Goal: Task Accomplishment & Management: Manage account settings

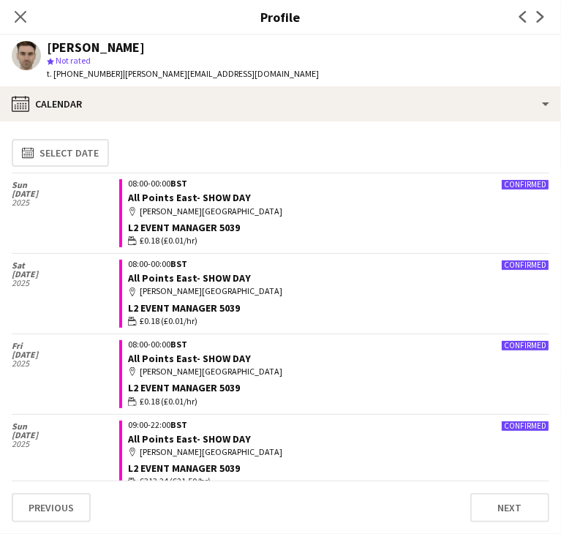
scroll to position [2068, 0]
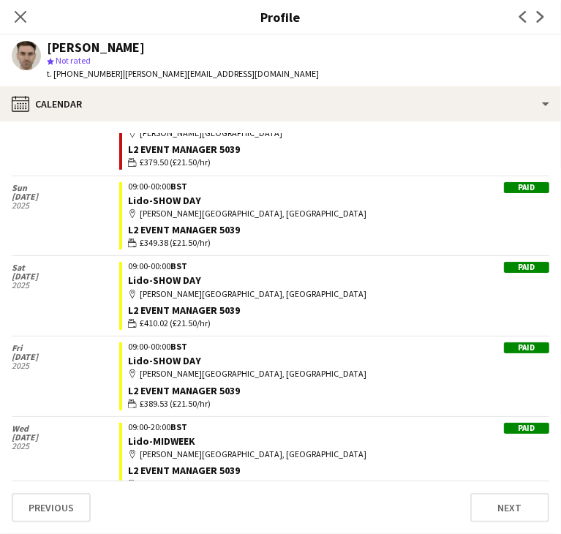
click at [18, 23] on icon "Close pop-in" at bounding box center [21, 17] width 12 height 12
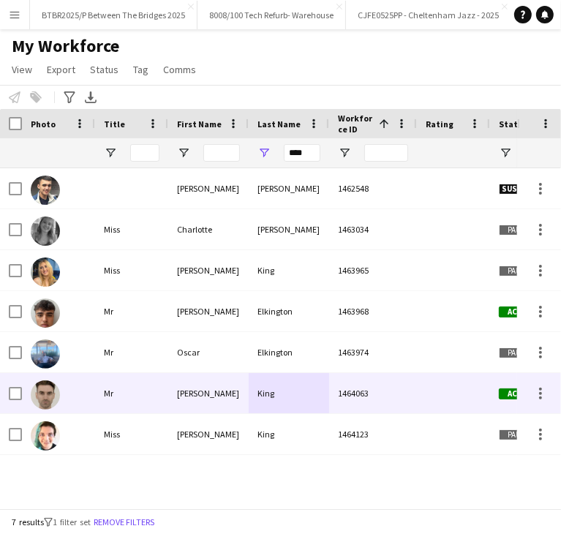
click at [239, 396] on div "[PERSON_NAME]" at bounding box center [208, 393] width 81 height 40
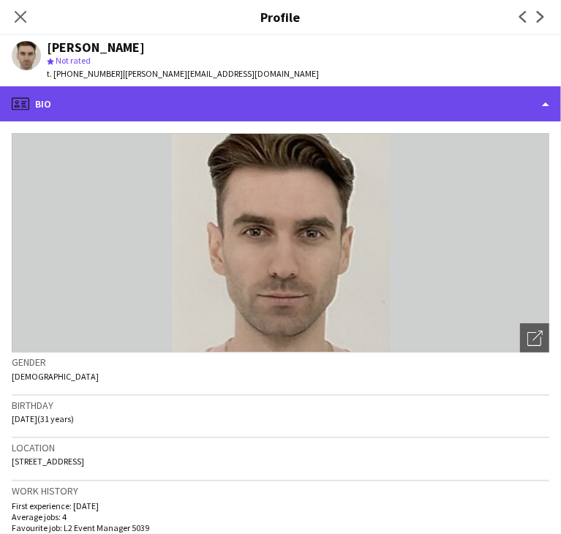
click at [229, 105] on div "profile Bio" at bounding box center [280, 103] width 561 height 35
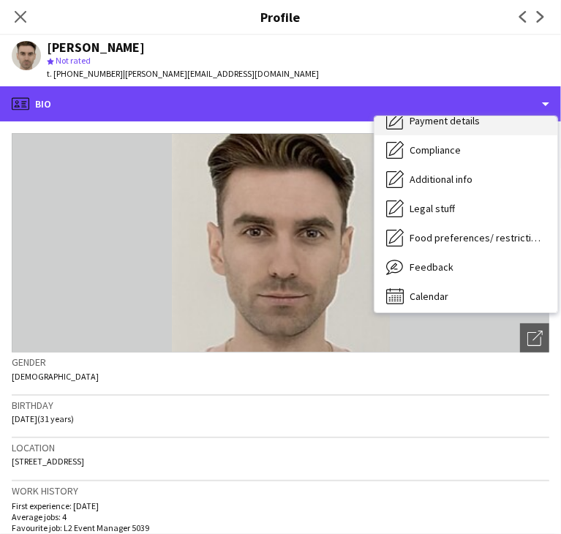
scroll to position [196, 0]
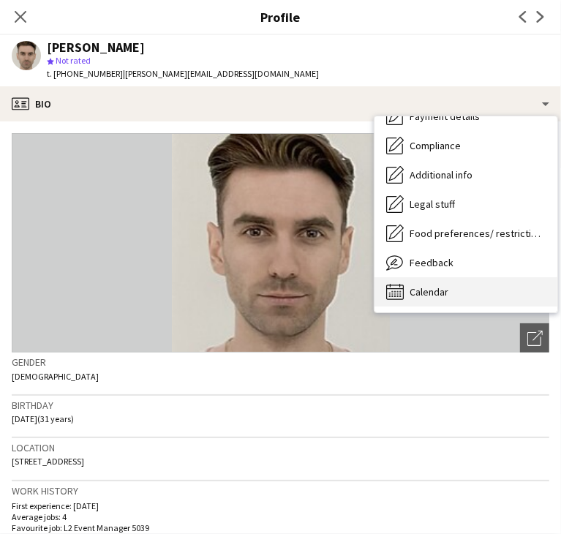
click at [454, 294] on div "Calendar Calendar" at bounding box center [466, 291] width 183 height 29
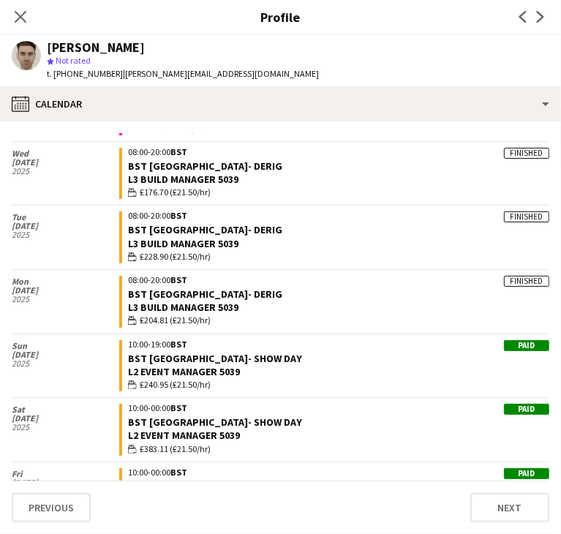
scroll to position [659, 0]
click at [190, 291] on link "BST [GEOGRAPHIC_DATA]- DERIG" at bounding box center [205, 294] width 154 height 13
click at [38, 18] on div "Close pop-in" at bounding box center [20, 17] width 41 height 34
click at [24, 14] on icon "Close pop-in" at bounding box center [20, 17] width 14 height 14
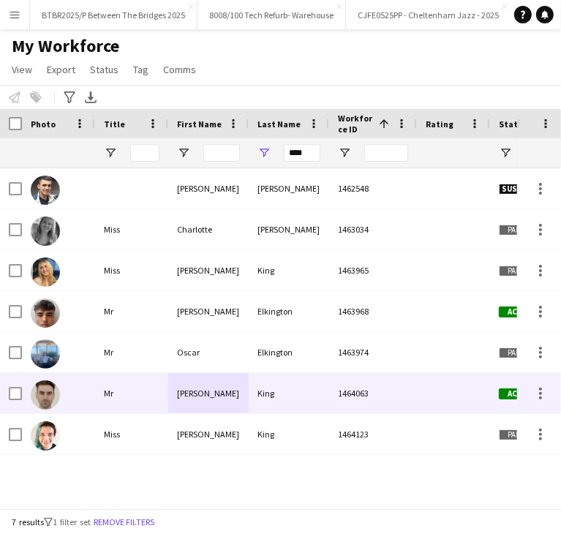
click at [202, 405] on div "[PERSON_NAME]" at bounding box center [208, 393] width 81 height 40
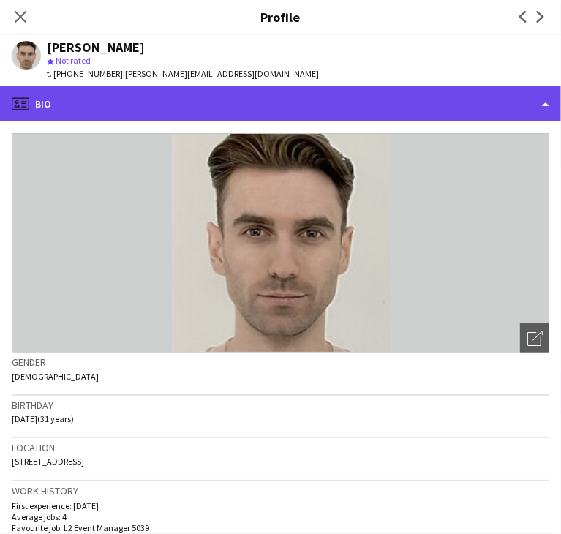
click at [322, 108] on div "profile Bio" at bounding box center [280, 103] width 561 height 35
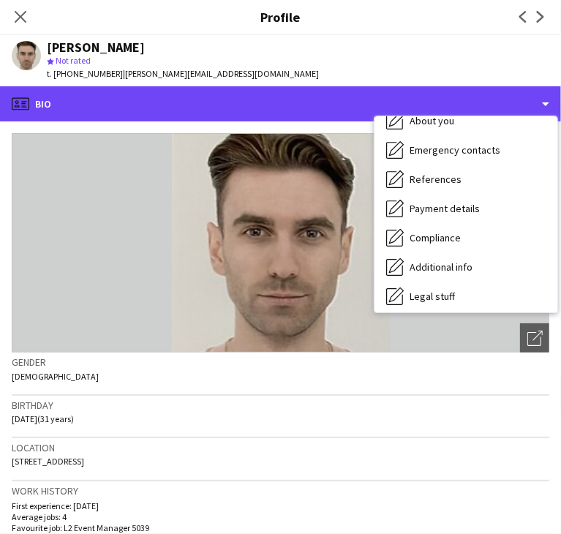
scroll to position [196, 0]
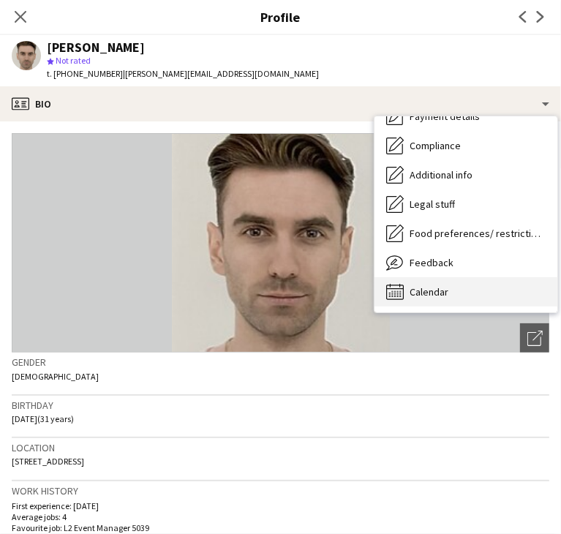
click at [451, 290] on div "Calendar Calendar" at bounding box center [466, 291] width 183 height 29
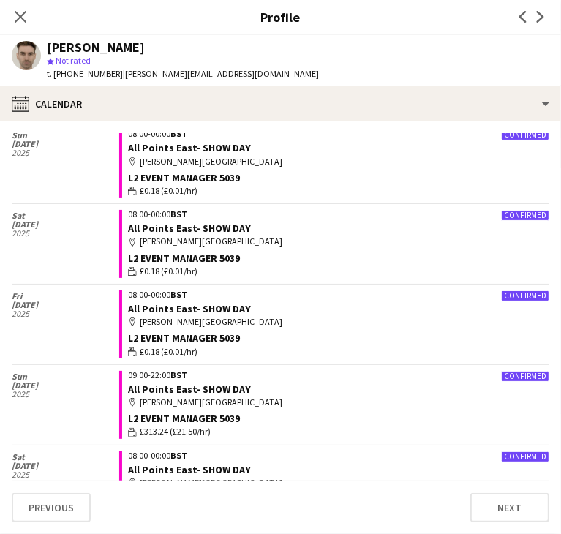
scroll to position [0, 0]
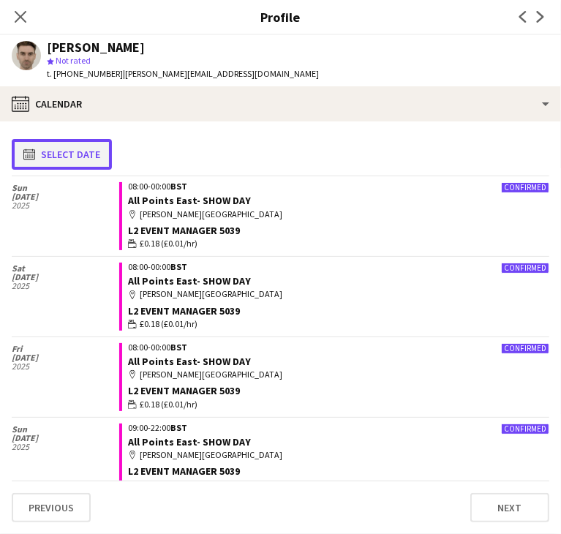
click at [88, 144] on button "calendar-full Select date" at bounding box center [62, 154] width 100 height 31
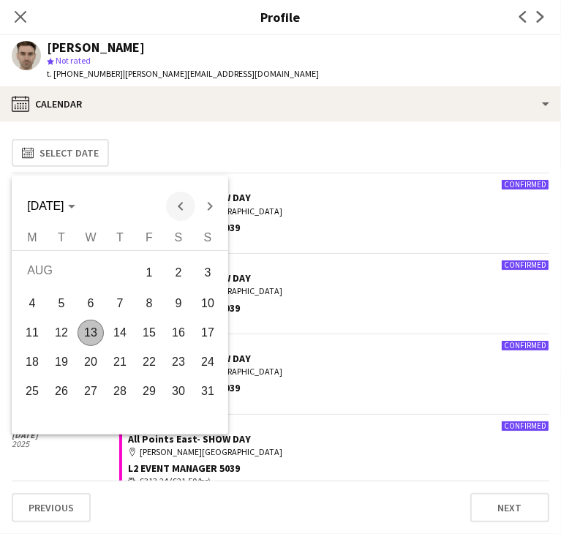
click at [174, 211] on span "Previous month" at bounding box center [180, 206] width 29 height 29
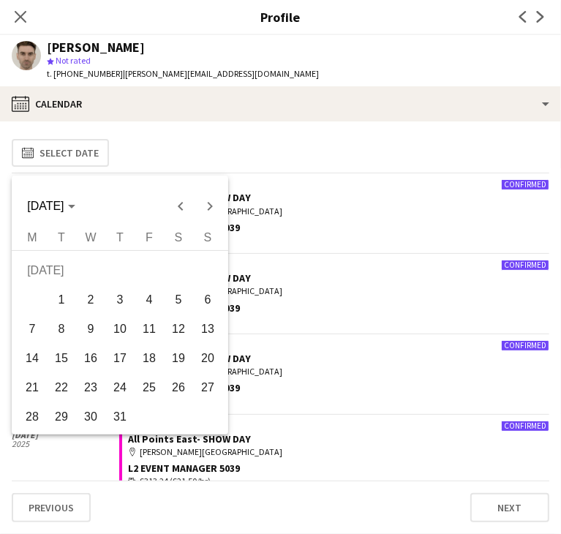
click at [96, 367] on span "16" at bounding box center [91, 359] width 26 height 26
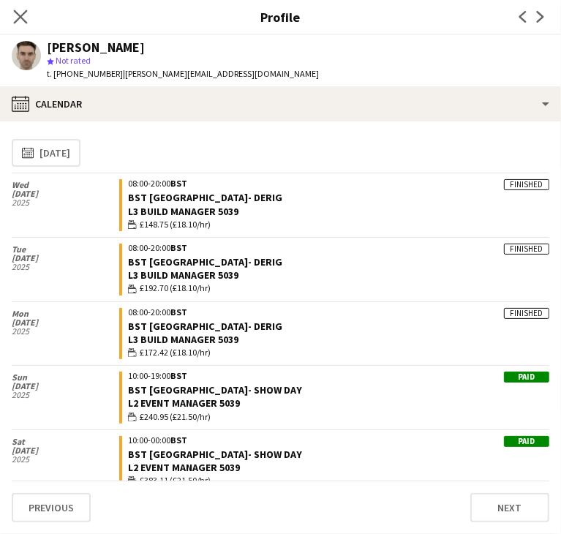
click at [20, 7] on app-icon "Close pop-in" at bounding box center [20, 17] width 21 height 21
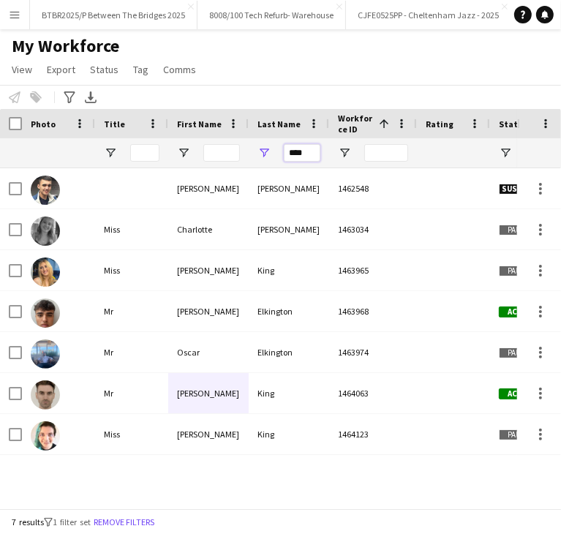
click at [305, 149] on input "****" at bounding box center [302, 153] width 37 height 18
click at [304, 153] on input "****" at bounding box center [302, 153] width 37 height 18
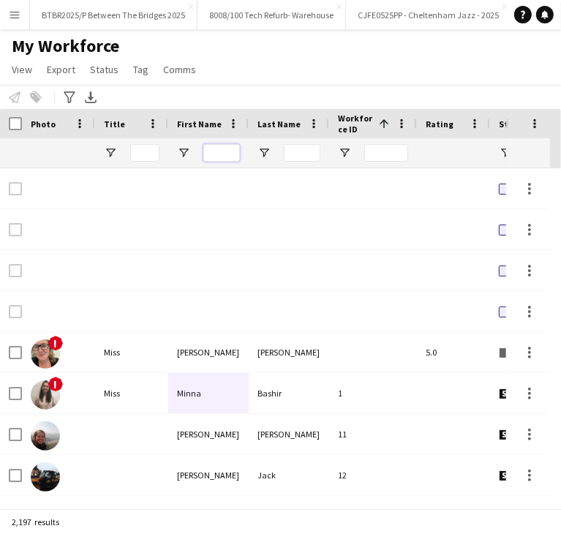
click at [213, 155] on input "First Name Filter Input" at bounding box center [222, 153] width 37 height 18
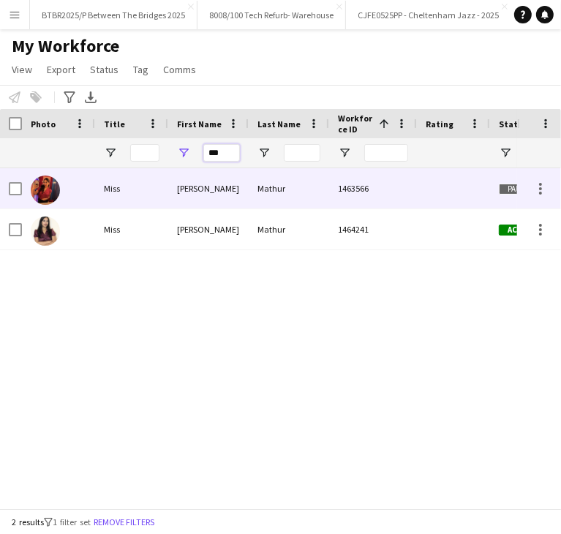
type input "***"
click at [261, 203] on div "Mathur" at bounding box center [289, 188] width 81 height 40
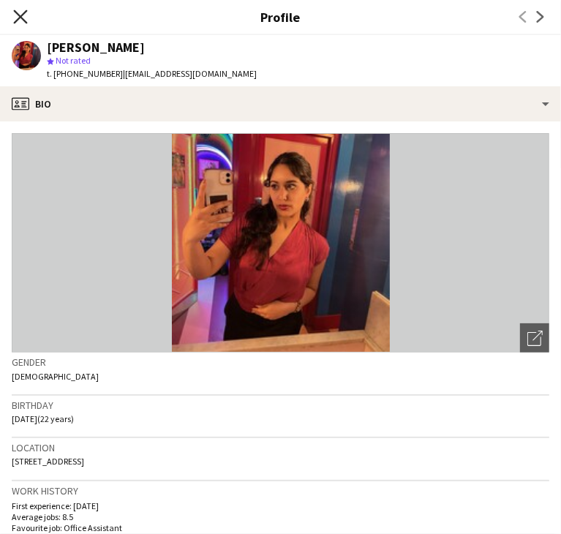
click at [23, 17] on icon "Close pop-in" at bounding box center [20, 17] width 14 height 14
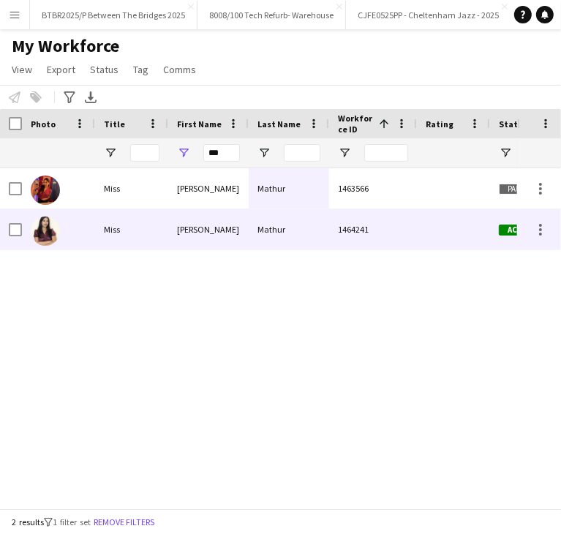
click at [179, 226] on div "[PERSON_NAME]" at bounding box center [208, 229] width 81 height 40
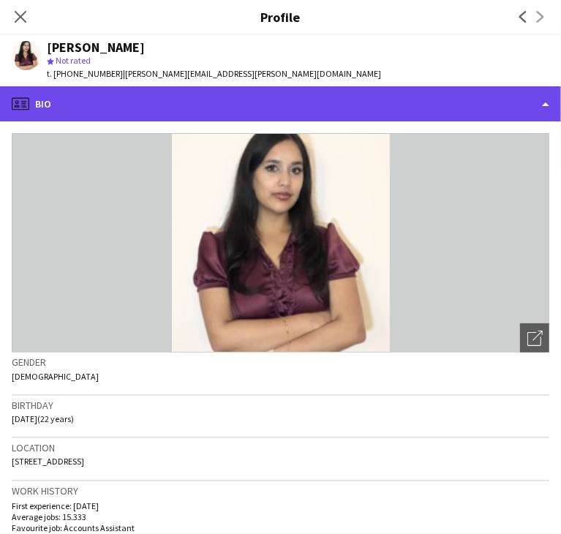
click at [310, 102] on div "profile Bio" at bounding box center [280, 103] width 561 height 35
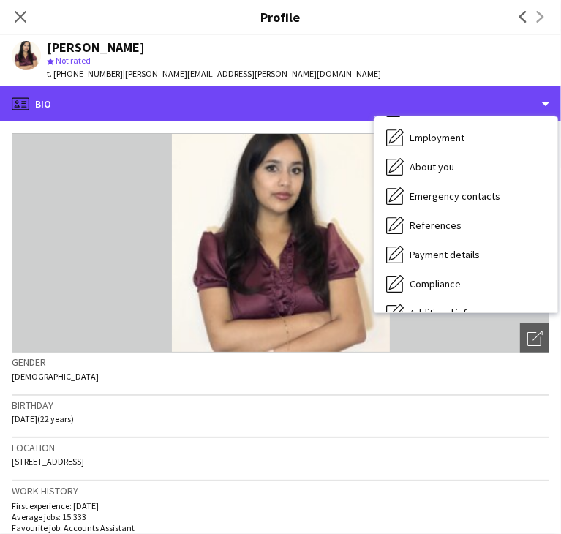
scroll to position [196, 0]
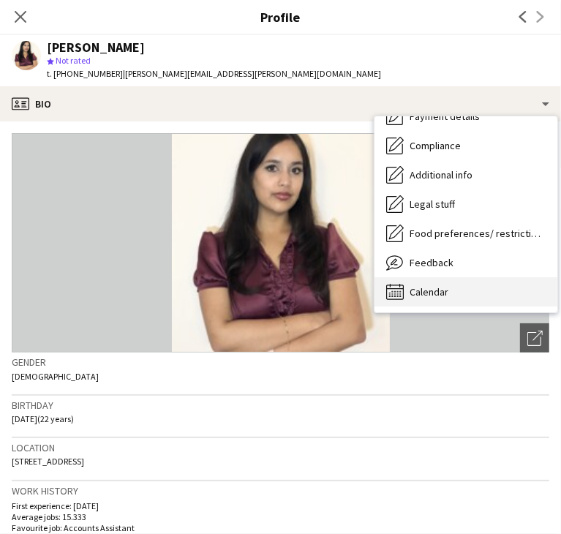
click at [444, 304] on div "Calendar Calendar" at bounding box center [466, 291] width 183 height 29
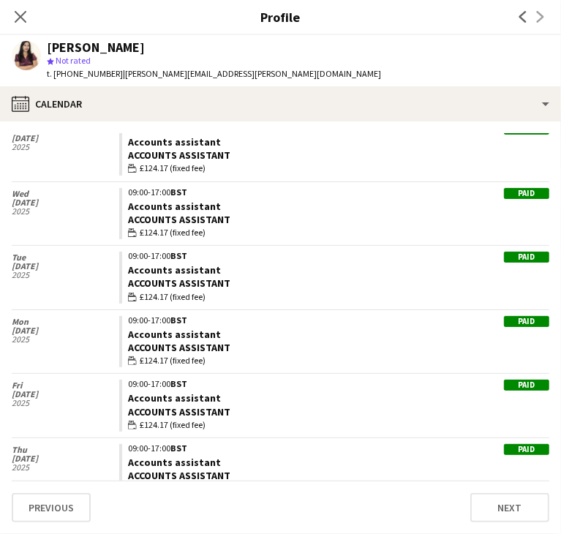
scroll to position [1171, 0]
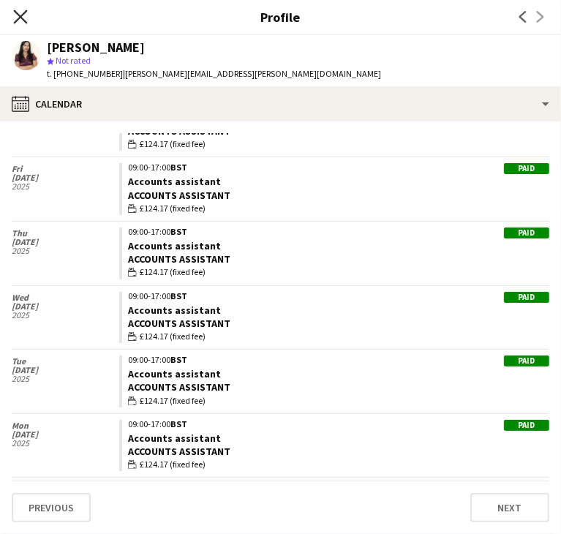
click at [16, 19] on icon "Close pop-in" at bounding box center [20, 17] width 14 height 14
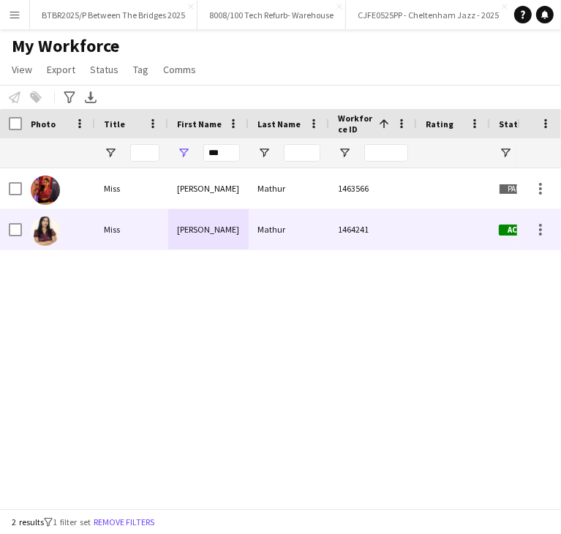
click at [313, 243] on div "Mathur" at bounding box center [289, 229] width 81 height 40
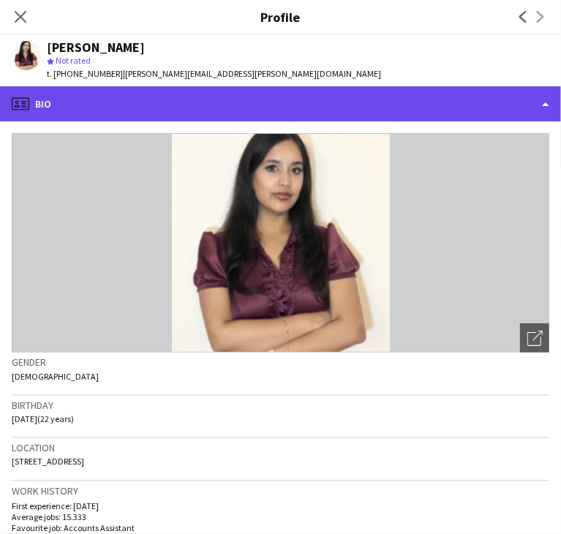
click at [280, 113] on div "profile Bio" at bounding box center [280, 103] width 561 height 35
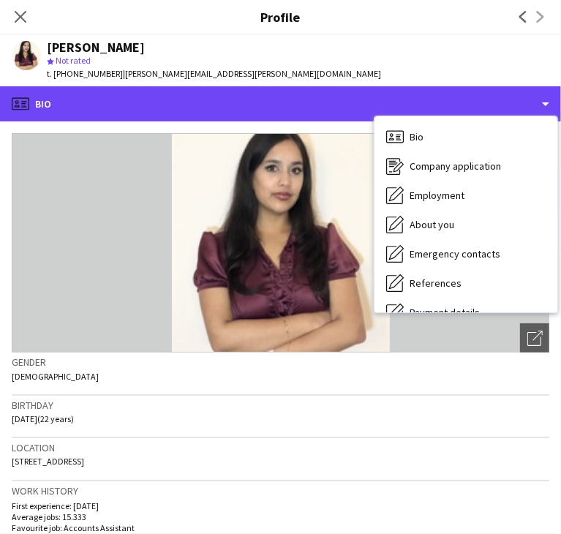
scroll to position [196, 0]
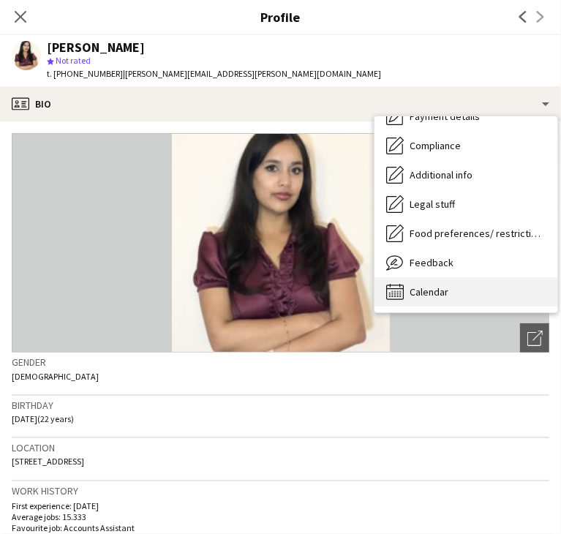
click at [474, 296] on div "Calendar Calendar" at bounding box center [466, 291] width 183 height 29
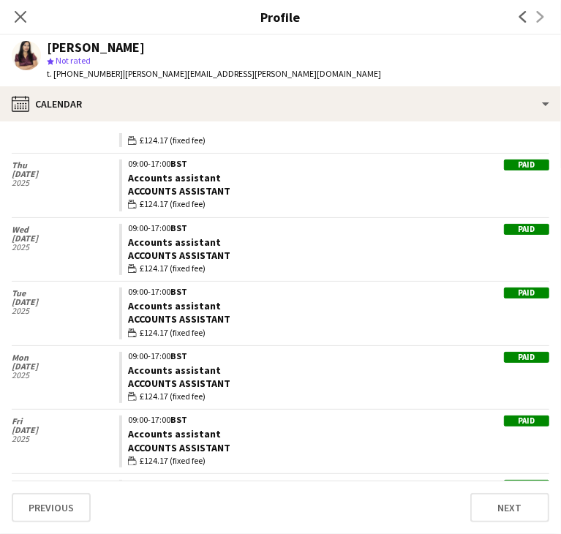
scroll to position [1244, 0]
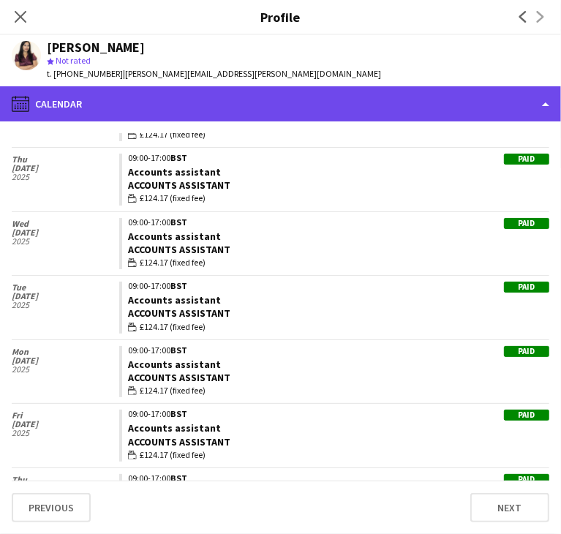
click at [283, 102] on div "calendar-full Calendar" at bounding box center [280, 103] width 561 height 35
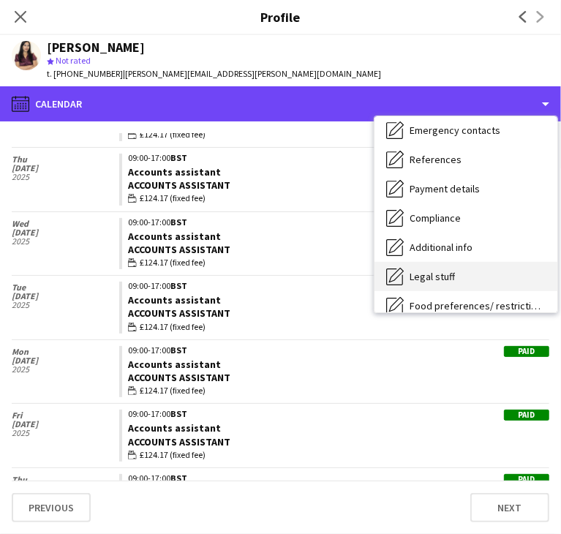
scroll to position [123, 0]
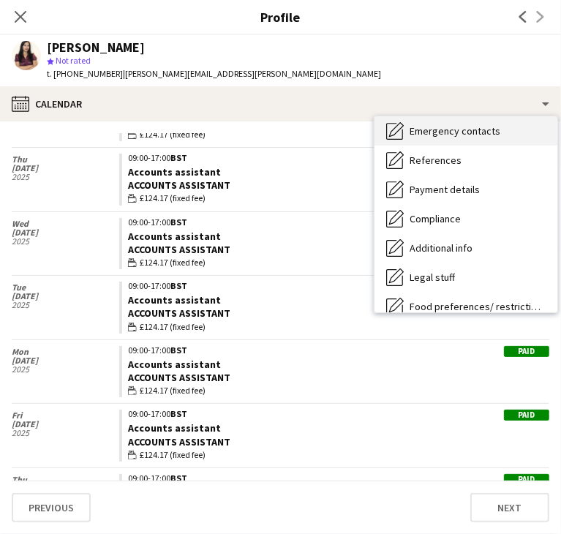
click at [458, 136] on span "Emergency contacts" at bounding box center [455, 130] width 91 height 13
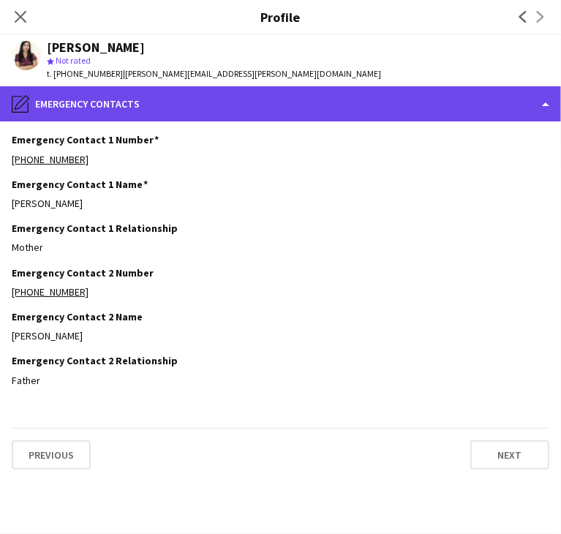
click at [364, 111] on div "pencil4 Emergency contacts" at bounding box center [280, 103] width 561 height 35
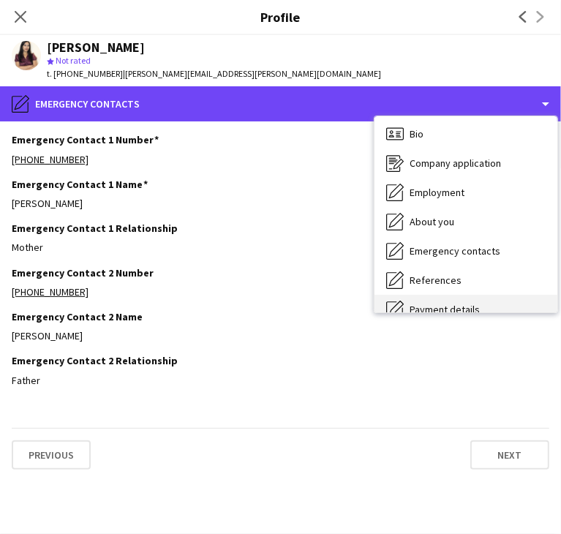
scroll to position [0, 0]
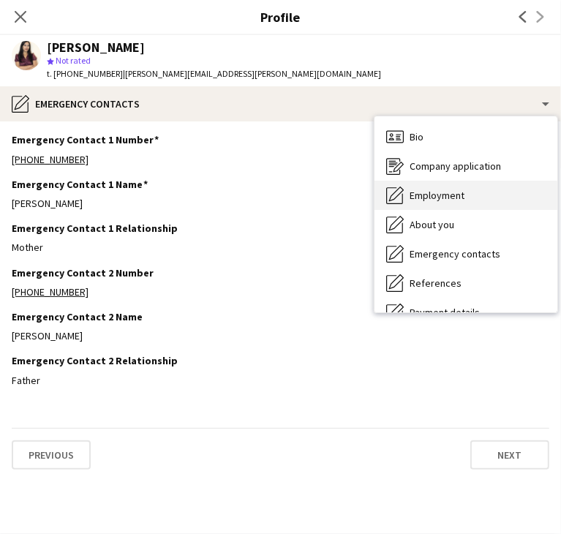
click at [463, 196] on span "Employment" at bounding box center [437, 195] width 55 height 13
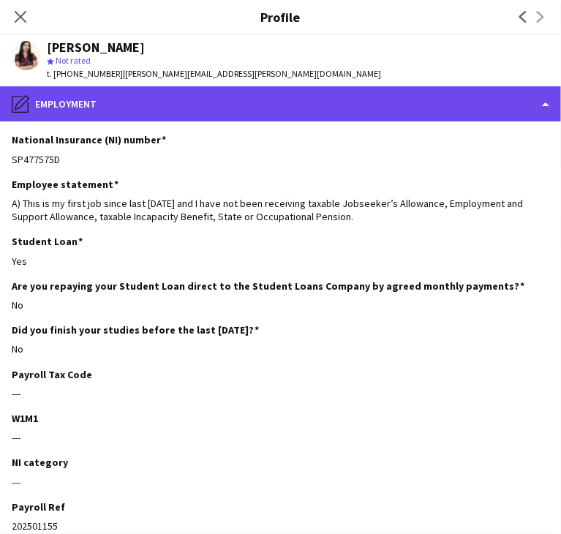
click at [365, 115] on div "pencil4 Employment" at bounding box center [280, 103] width 561 height 35
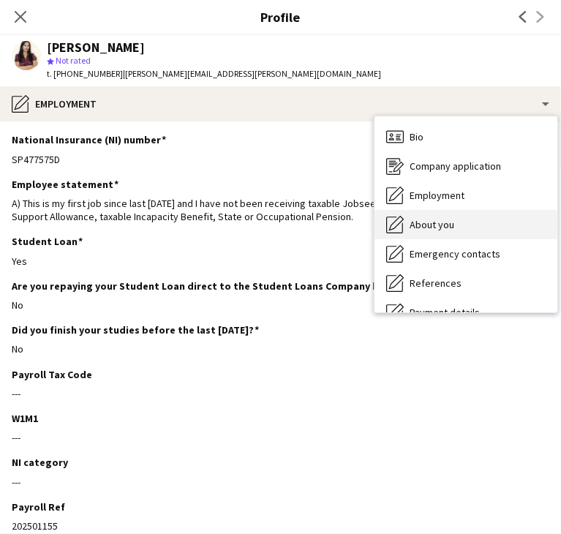
click at [441, 217] on div "About you About you" at bounding box center [466, 224] width 183 height 29
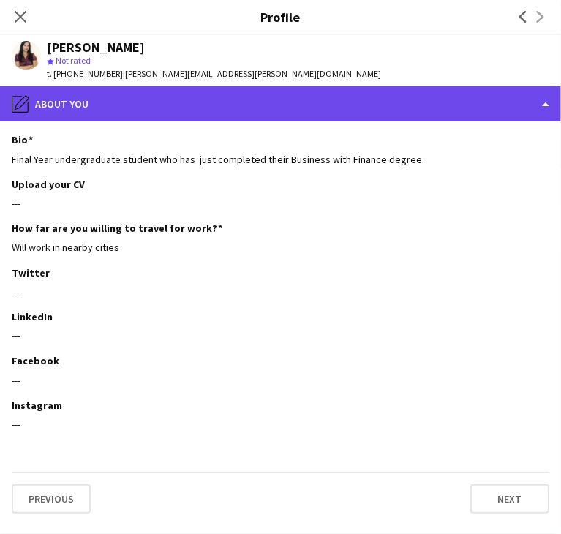
click at [308, 104] on div "pencil4 About you" at bounding box center [280, 103] width 561 height 35
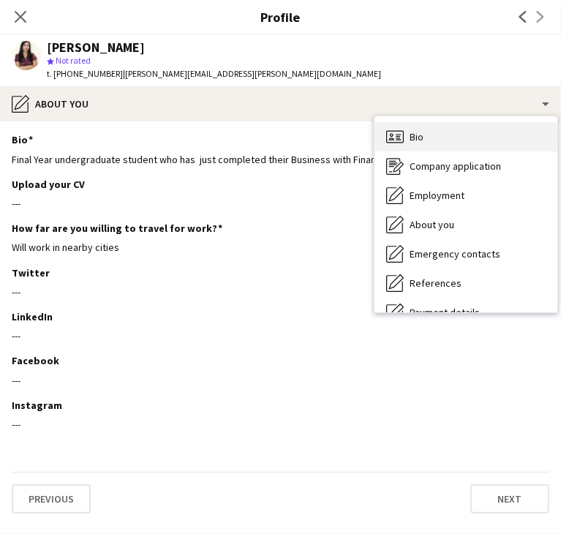
click at [397, 132] on icon "Bio" at bounding box center [396, 137] width 18 height 18
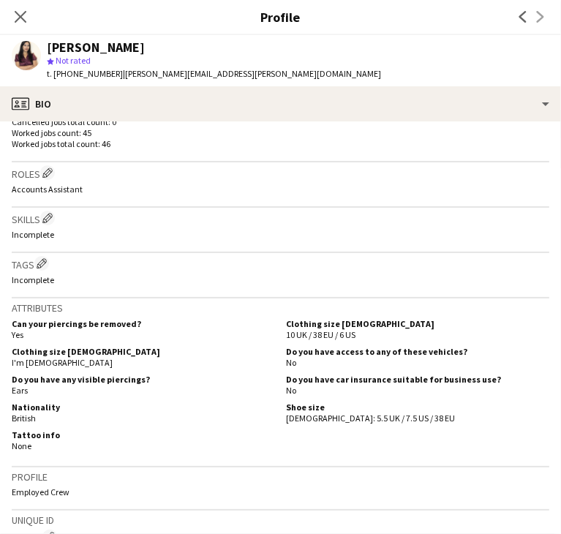
scroll to position [719, 0]
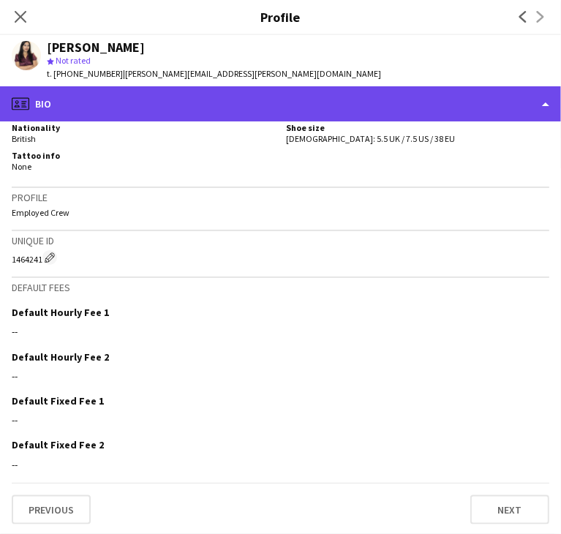
click at [288, 100] on div "profile Bio" at bounding box center [280, 103] width 561 height 35
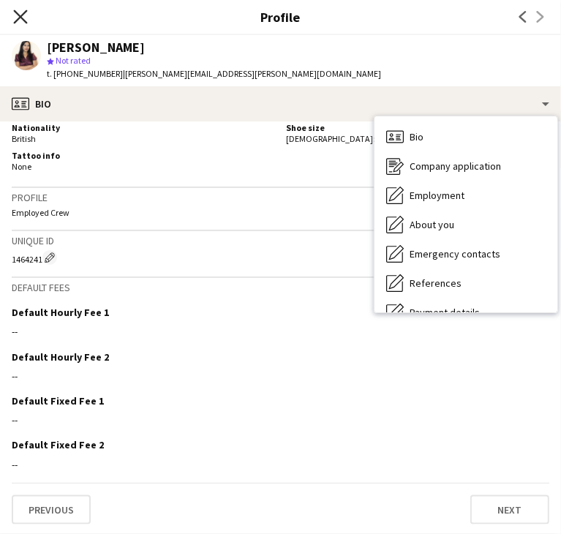
click at [25, 20] on icon "Close pop-in" at bounding box center [20, 17] width 14 height 14
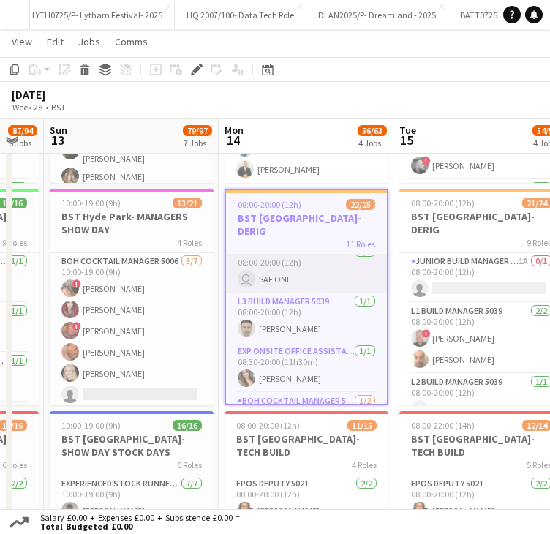
scroll to position [146, 0]
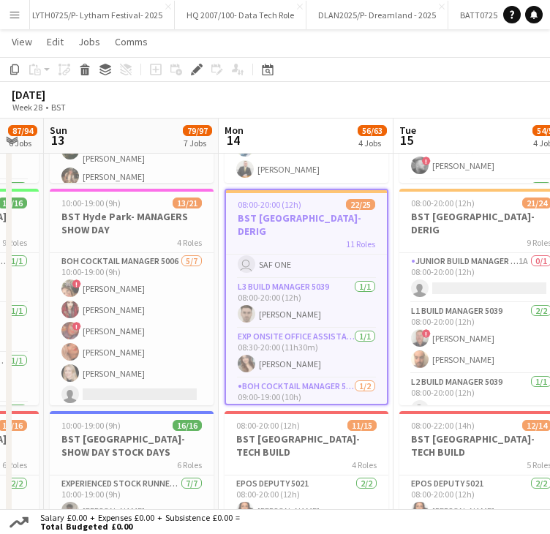
click at [286, 141] on app-board-header-date "Mon 14 56/63 4 Jobs" at bounding box center [306, 136] width 175 height 35
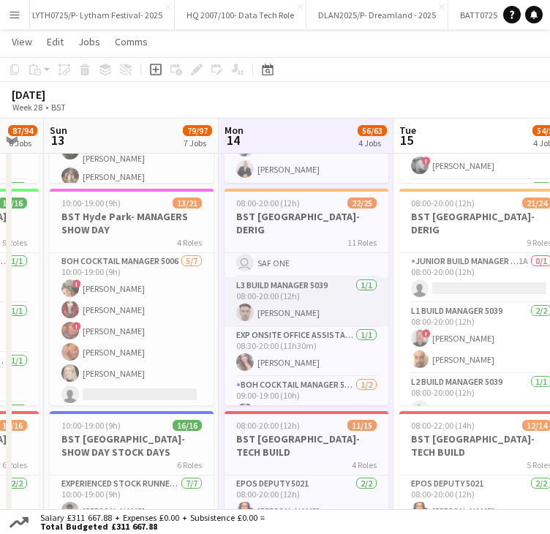
click at [288, 307] on app-card-role "L3 Build Manager 5039 1/1 08:00-20:00 (12h) Daniel King" at bounding box center [307, 302] width 164 height 50
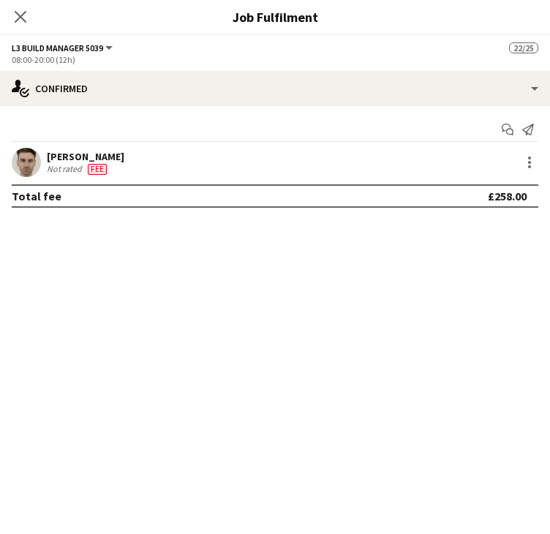
scroll to position [0, 305]
click at [526, 168] on div at bounding box center [530, 163] width 18 height 18
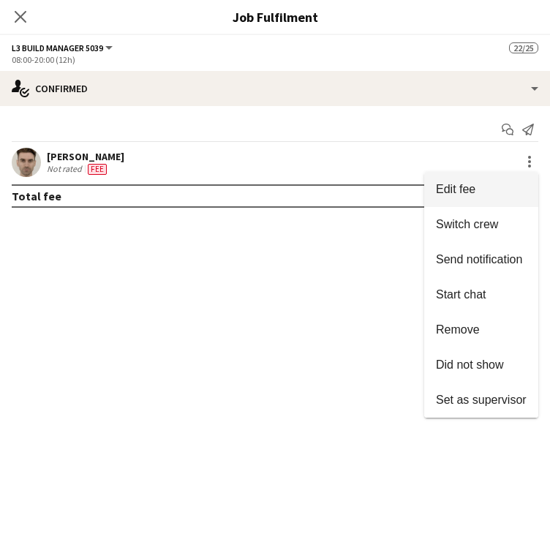
click at [484, 190] on span "Edit fee" at bounding box center [481, 189] width 91 height 13
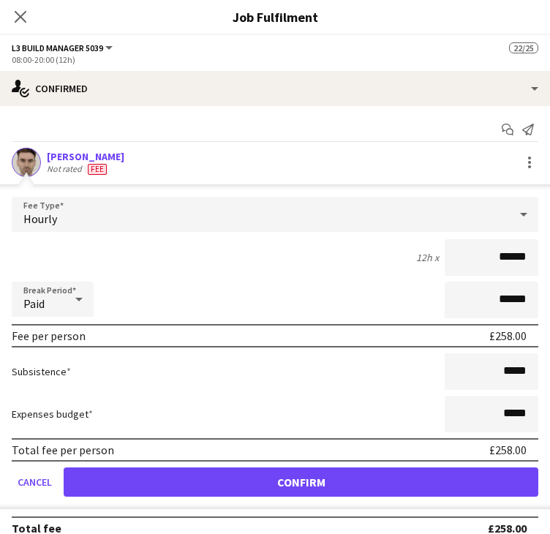
drag, startPoint x: 489, startPoint y: 255, endPoint x: 515, endPoint y: 259, distance: 26.7
click at [515, 259] on input "******" at bounding box center [492, 257] width 94 height 37
type input "******"
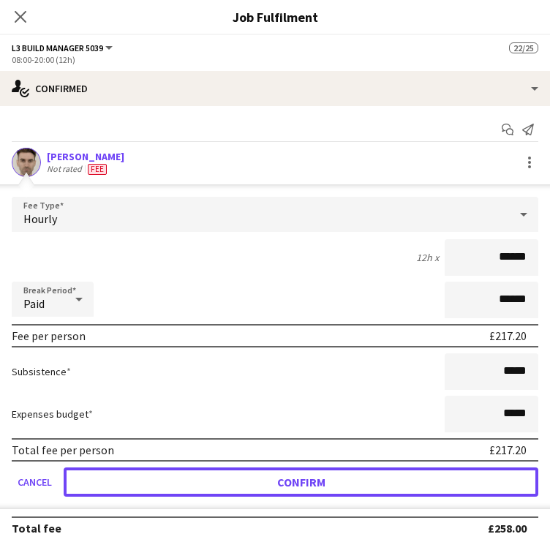
click at [293, 488] on button "Confirm" at bounding box center [301, 482] width 475 height 29
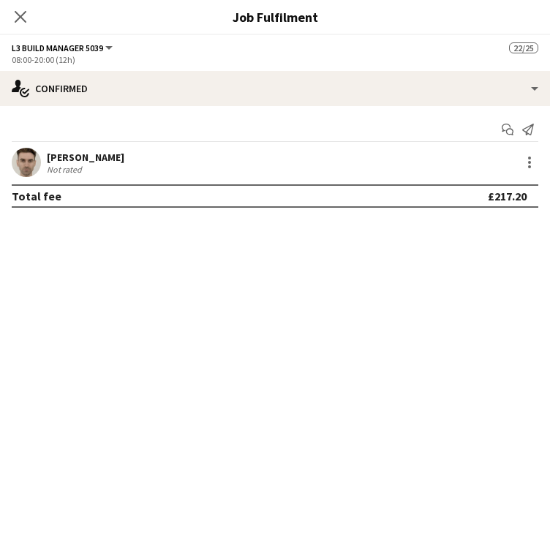
click at [16, 14] on icon "Close pop-in" at bounding box center [21, 17] width 12 height 12
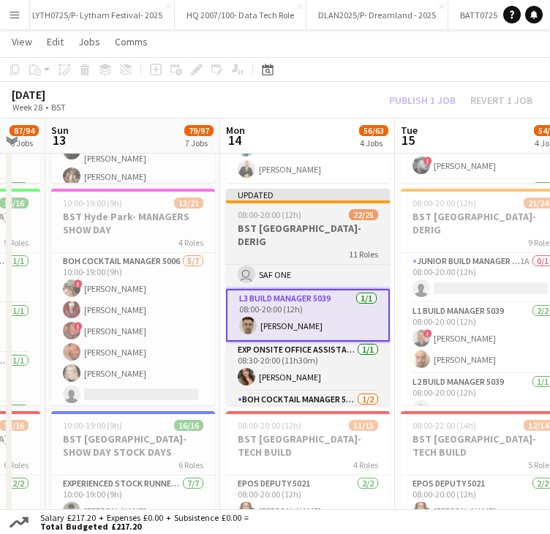
click at [294, 200] on div "Updated" at bounding box center [308, 195] width 164 height 12
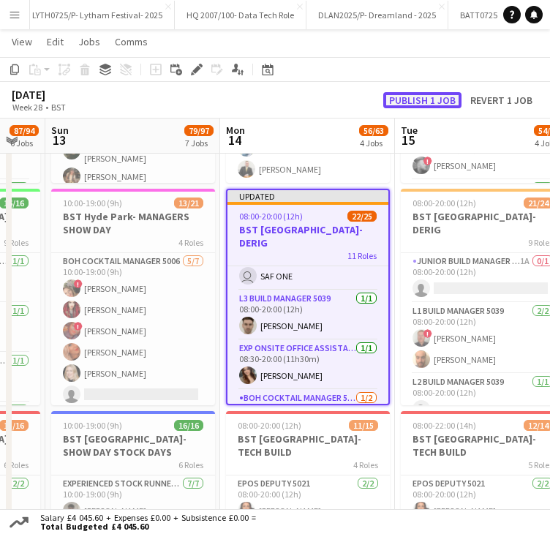
click at [414, 100] on button "Publish 1 job" at bounding box center [423, 100] width 78 height 16
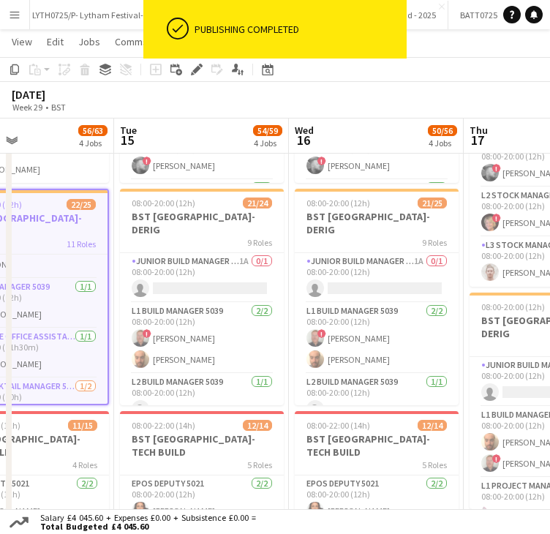
scroll to position [0, 605]
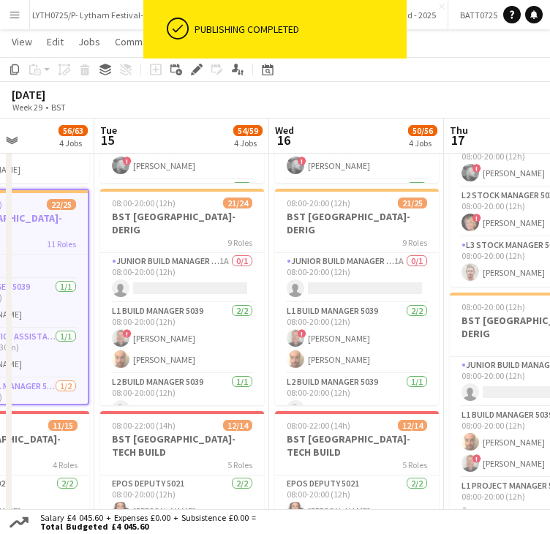
drag, startPoint x: 452, startPoint y: 135, endPoint x: 170, endPoint y: 135, distance: 282.6
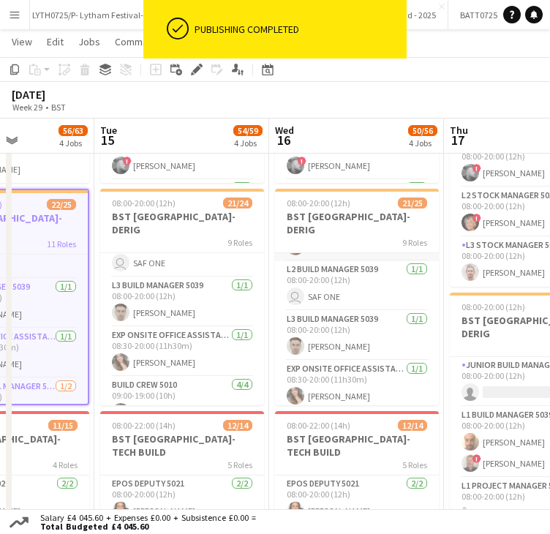
scroll to position [146, 0]
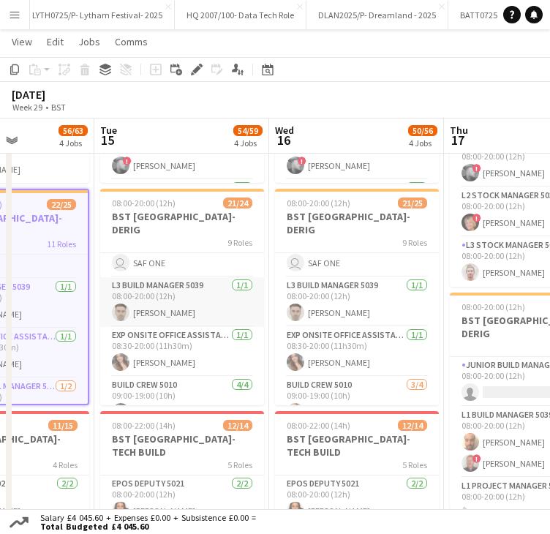
click at [152, 296] on app-card-role "L3 Build Manager 5039 1/1 08:00-20:00 (12h) Daniel King" at bounding box center [182, 302] width 164 height 50
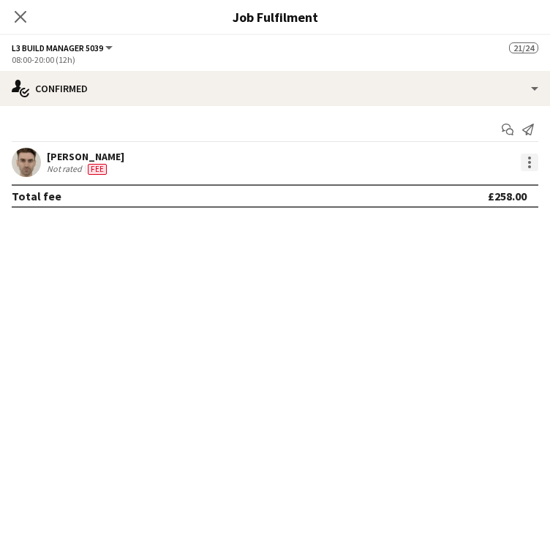
click at [527, 157] on div at bounding box center [530, 163] width 18 height 18
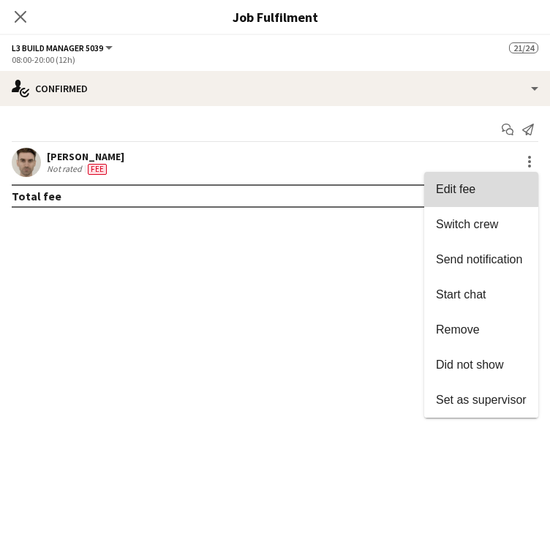
click at [472, 183] on span "Edit fee" at bounding box center [456, 189] width 40 height 12
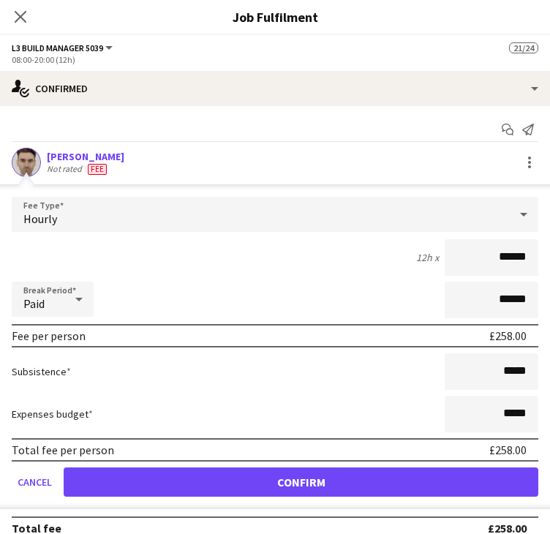
drag, startPoint x: 490, startPoint y: 255, endPoint x: 513, endPoint y: 255, distance: 22.7
click at [513, 255] on input "******" at bounding box center [492, 257] width 94 height 37
type input "******"
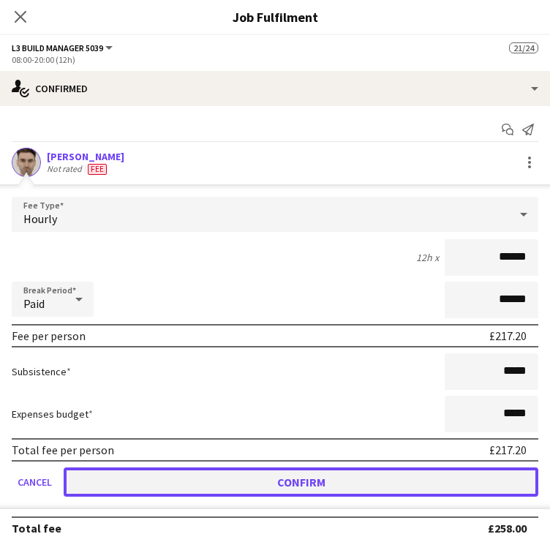
click at [320, 477] on button "Confirm" at bounding box center [301, 482] width 475 height 29
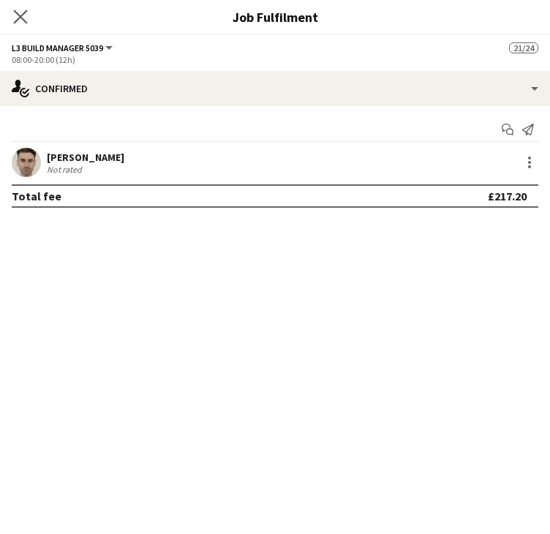
click at [26, 20] on icon "Close pop-in" at bounding box center [20, 17] width 14 height 14
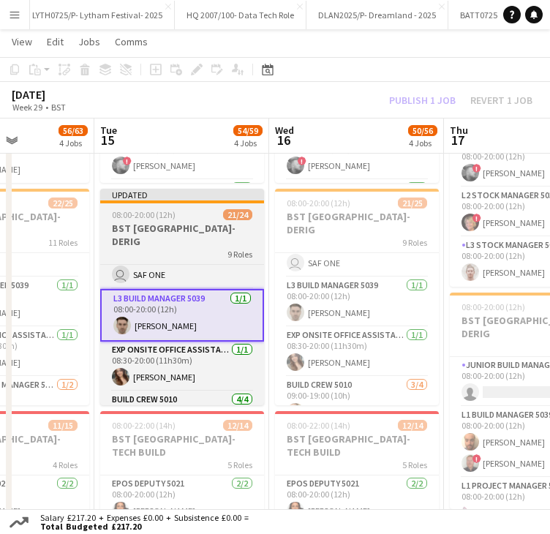
click at [187, 203] on div at bounding box center [182, 202] width 164 height 3
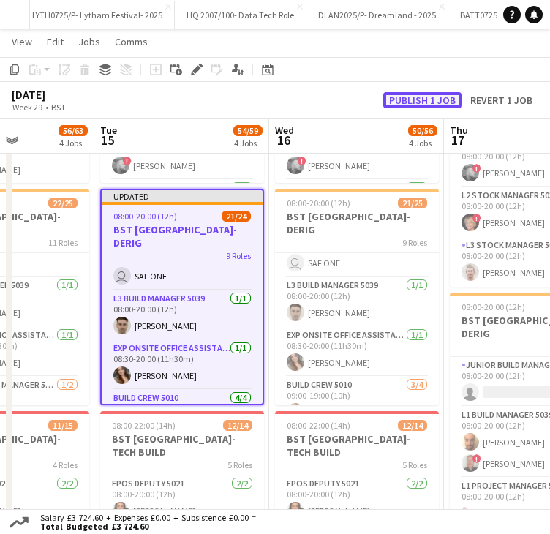
click at [399, 101] on button "Publish 1 job" at bounding box center [423, 100] width 78 height 16
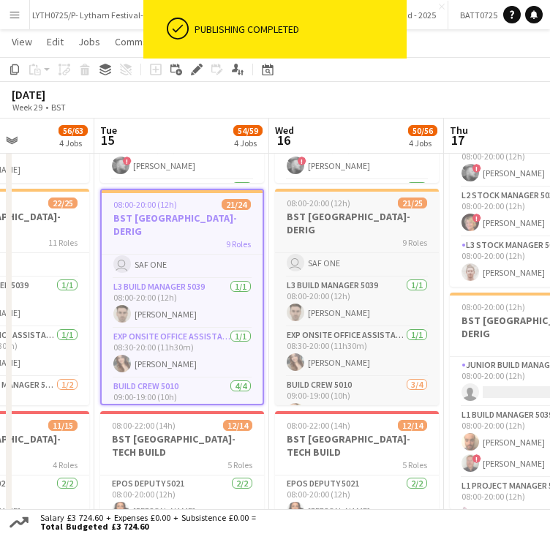
click at [340, 209] on span "08:00-20:00 (12h)" at bounding box center [319, 203] width 64 height 11
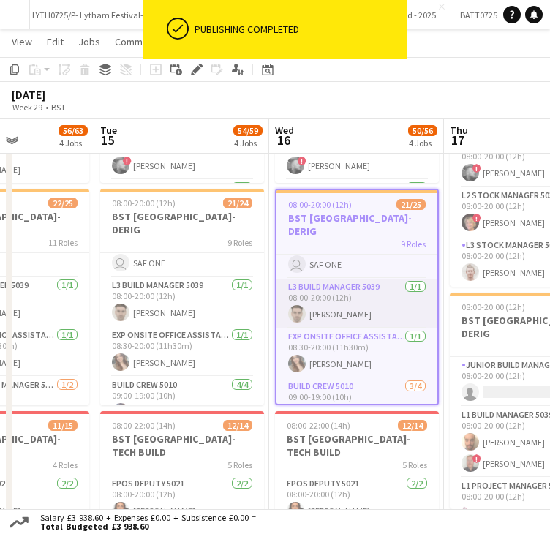
click at [336, 300] on app-card-role "L3 Build Manager 5039 1/1 08:00-20:00 (12h) Daniel King" at bounding box center [357, 304] width 161 height 50
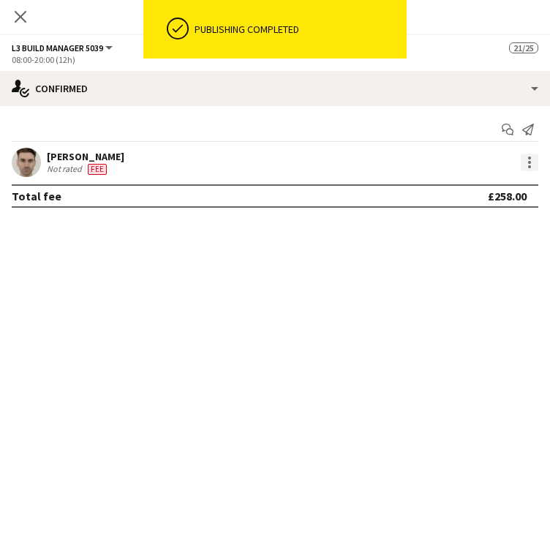
click at [532, 162] on div at bounding box center [530, 163] width 18 height 18
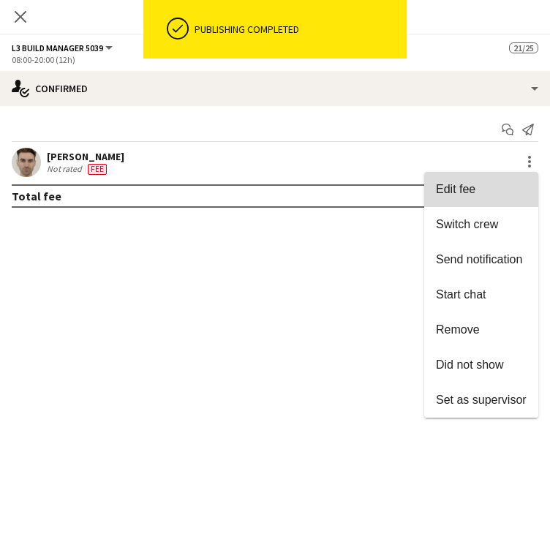
click at [490, 194] on span "Edit fee" at bounding box center [481, 189] width 91 height 13
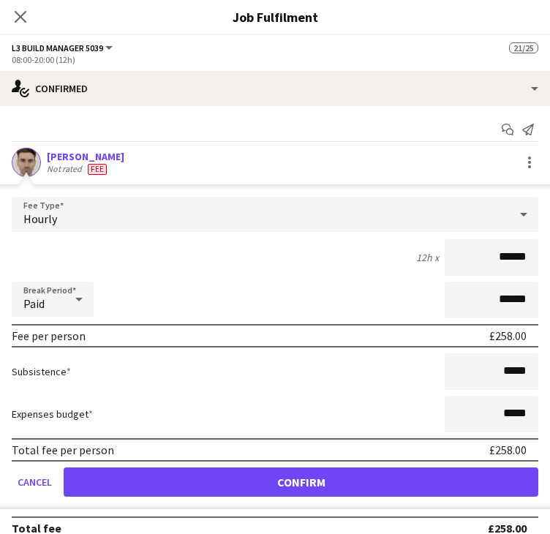
drag, startPoint x: 489, startPoint y: 255, endPoint x: 517, endPoint y: 259, distance: 28.1
click at [517, 259] on input "******" at bounding box center [492, 257] width 94 height 37
type input "******"
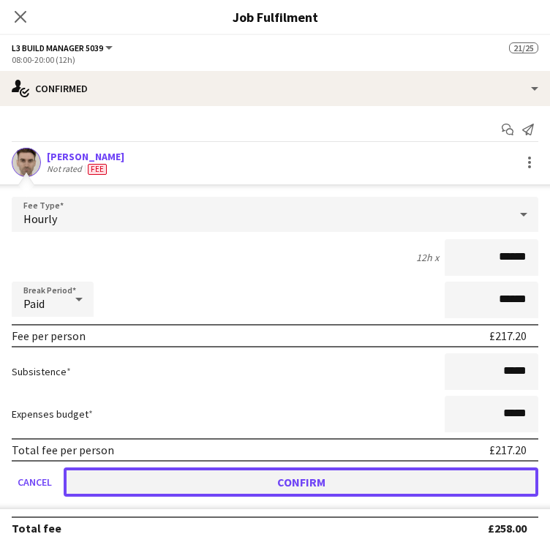
click at [291, 472] on button "Confirm" at bounding box center [301, 482] width 475 height 29
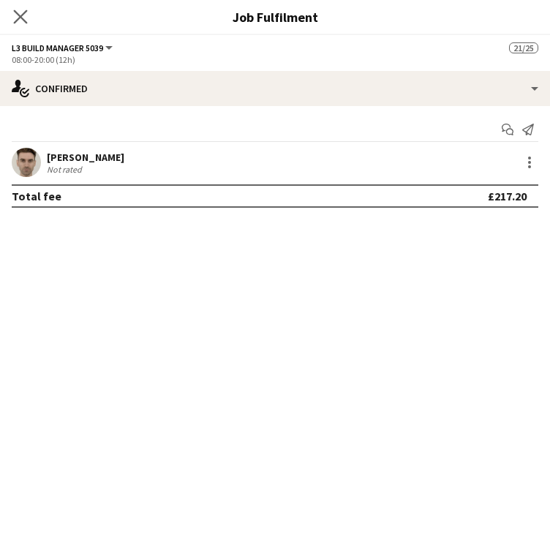
click at [27, 17] on app-icon "Close pop-in" at bounding box center [20, 17] width 21 height 21
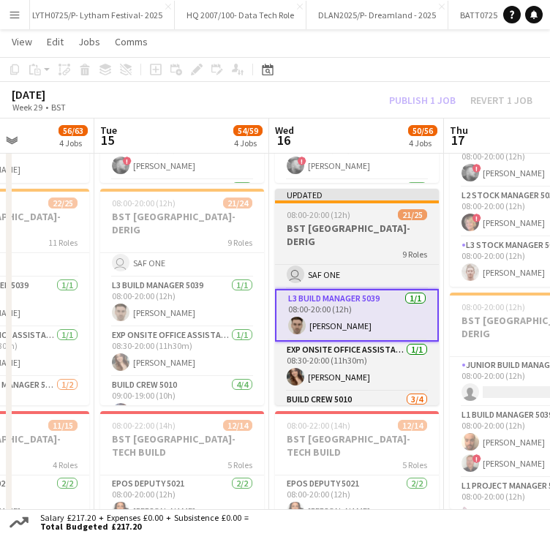
click at [346, 201] on div at bounding box center [357, 202] width 164 height 3
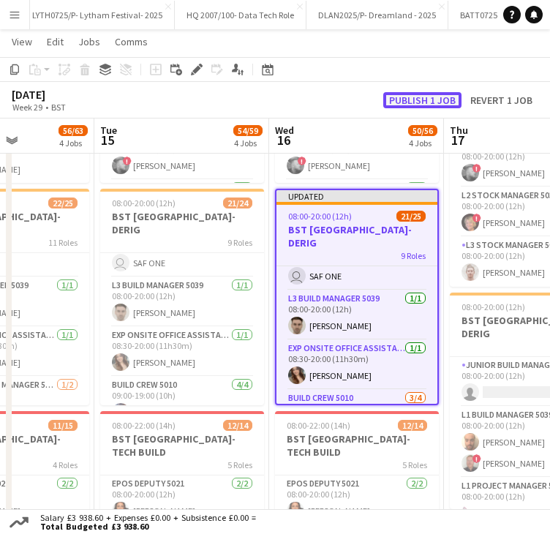
click at [417, 103] on button "Publish 1 job" at bounding box center [423, 100] width 78 height 16
